Goal: Task Accomplishment & Management: Use online tool/utility

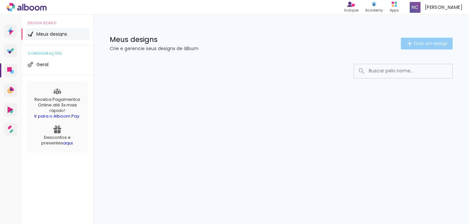
click at [421, 46] on paper-button "Criar um design" at bounding box center [427, 44] width 52 height 12
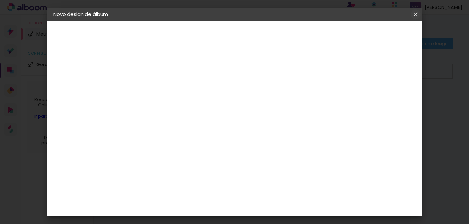
click at [0, 0] on iron-icon at bounding box center [0, 0] width 0 height 0
